Goal: Find specific page/section: Find specific page/section

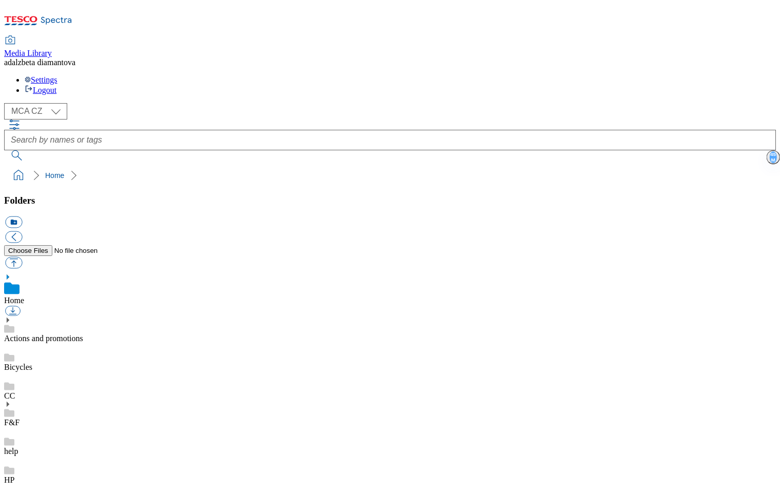
click at [20, 418] on link "F&F" at bounding box center [11, 422] width 15 height 9
click at [11, 390] on icon at bounding box center [7, 393] width 7 height 7
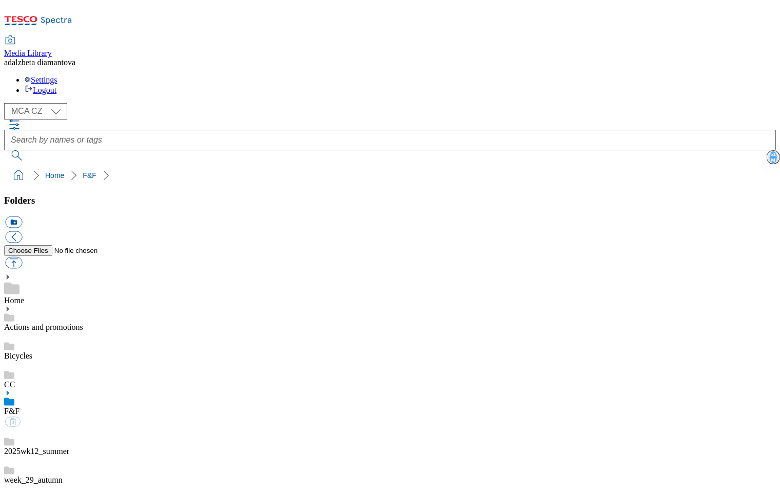
click at [69, 447] on link "2025wk12_summer" at bounding box center [36, 451] width 65 height 9
